Goal: Find specific page/section: Find specific page/section

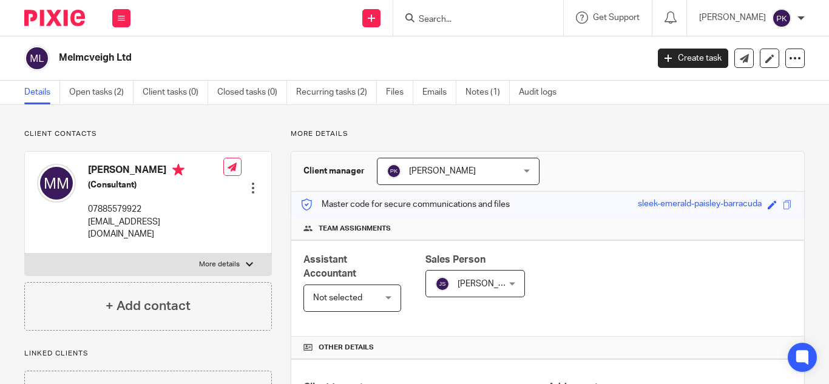
click at [428, 15] on input "Search" at bounding box center [471, 20] width 109 height 11
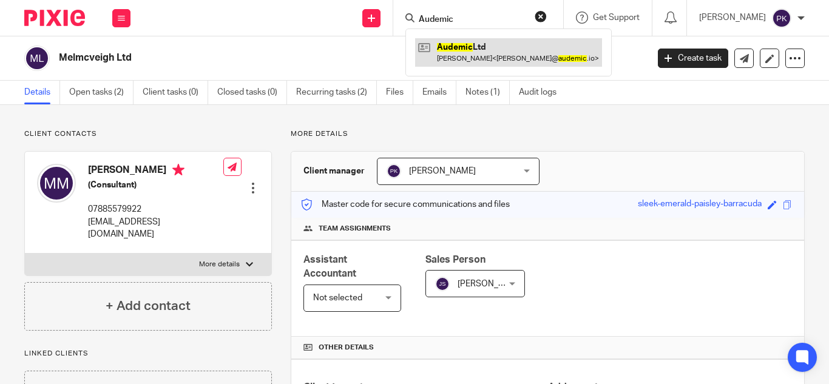
type input "Audemic"
click at [440, 47] on link at bounding box center [508, 52] width 187 height 28
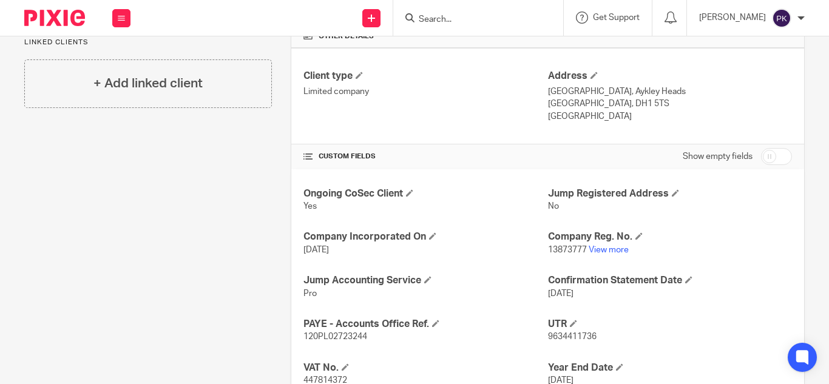
scroll to position [405, 0]
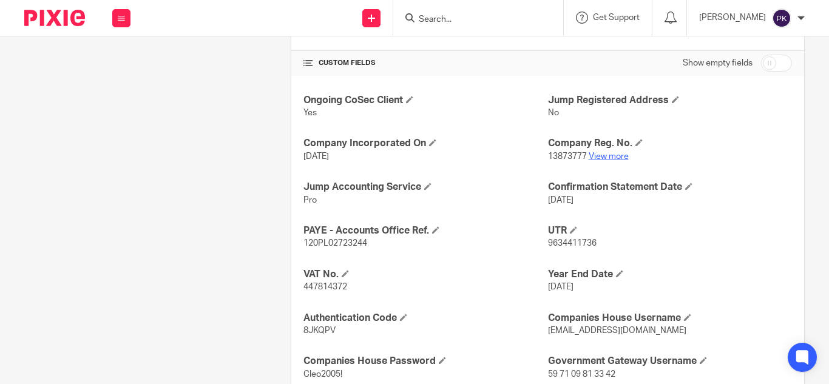
click at [605, 154] on link "View more" at bounding box center [609, 156] width 40 height 8
